Goal: Check status: Check status

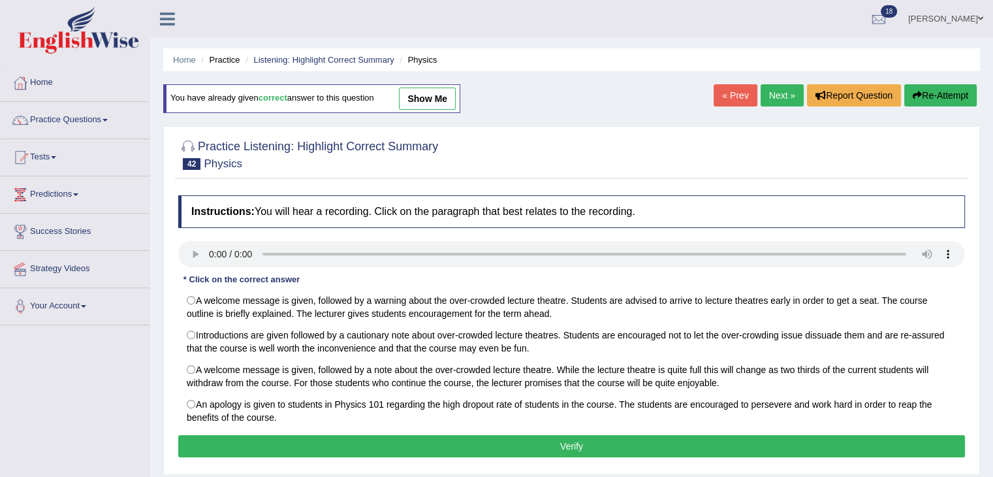
click at [55, 79] on link "Home" at bounding box center [75, 81] width 149 height 33
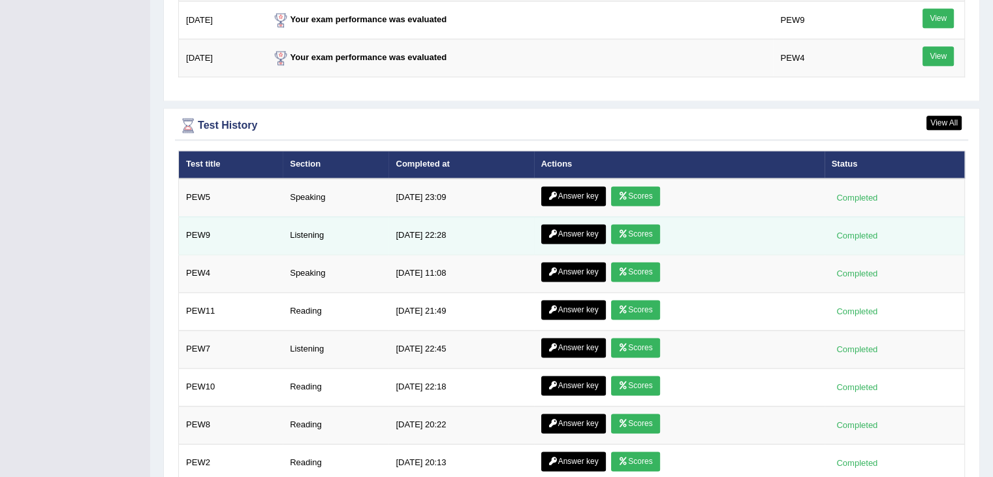
scroll to position [1719, 0]
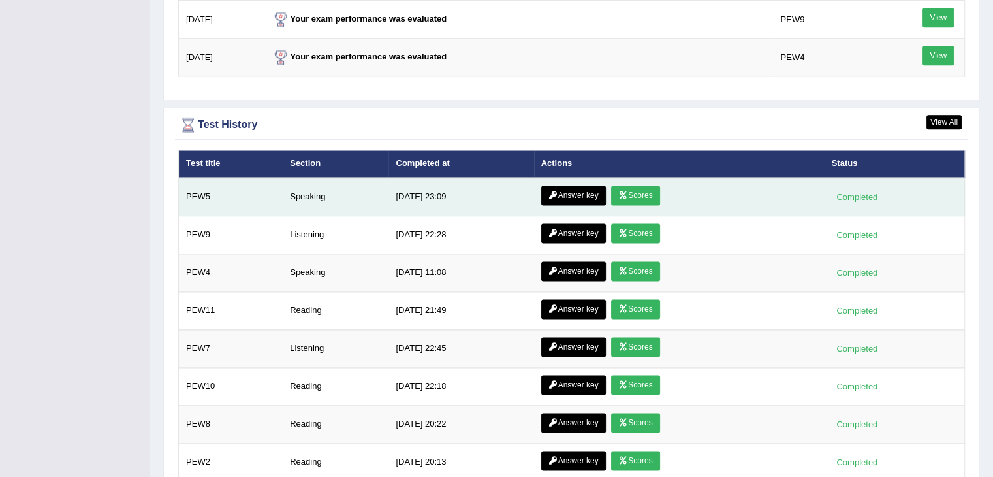
click at [639, 178] on td "Answer key Scores" at bounding box center [679, 197] width 291 height 39
click at [639, 189] on link "Scores" at bounding box center [635, 195] width 48 height 20
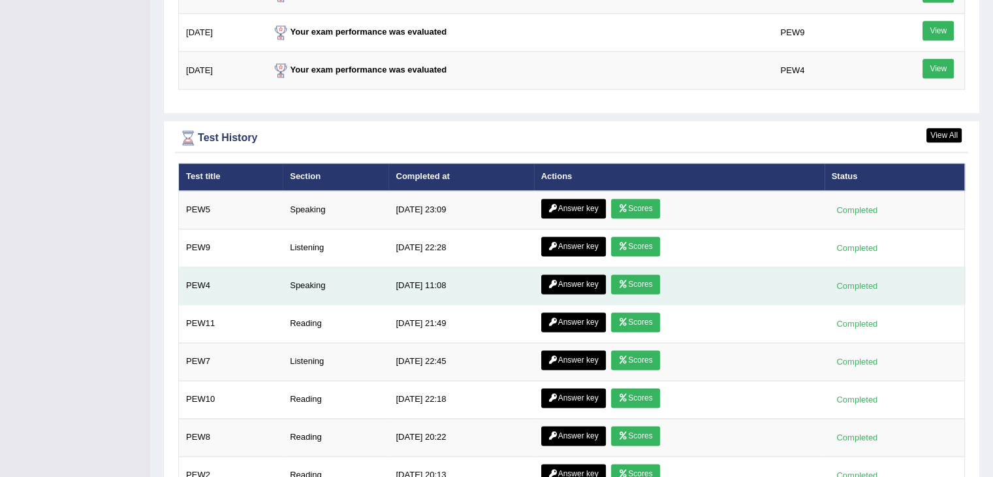
scroll to position [1706, 0]
click at [645, 274] on link "Scores" at bounding box center [635, 284] width 48 height 20
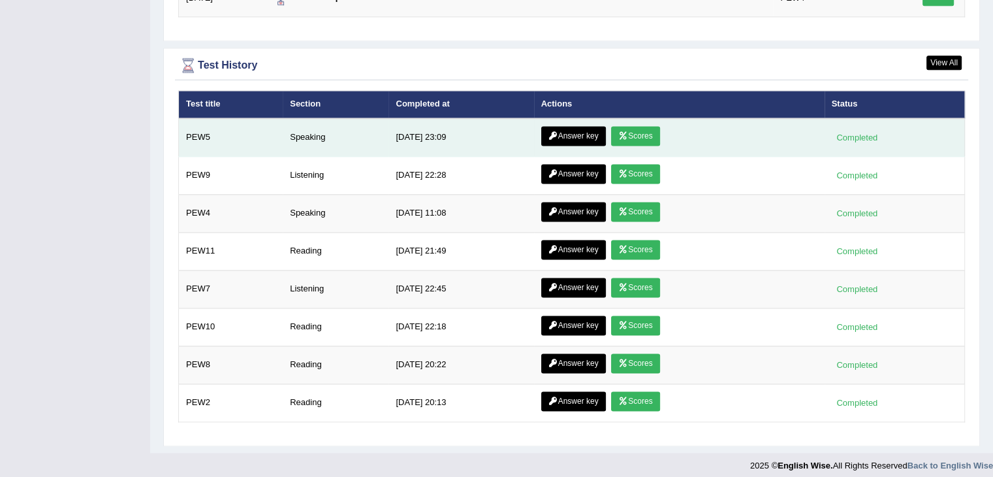
click at [587, 129] on link "Answer key" at bounding box center [573, 136] width 65 height 20
click at [628, 129] on link "Scores" at bounding box center [635, 136] width 48 height 20
